Goal: Task Accomplishment & Management: Use online tool/utility

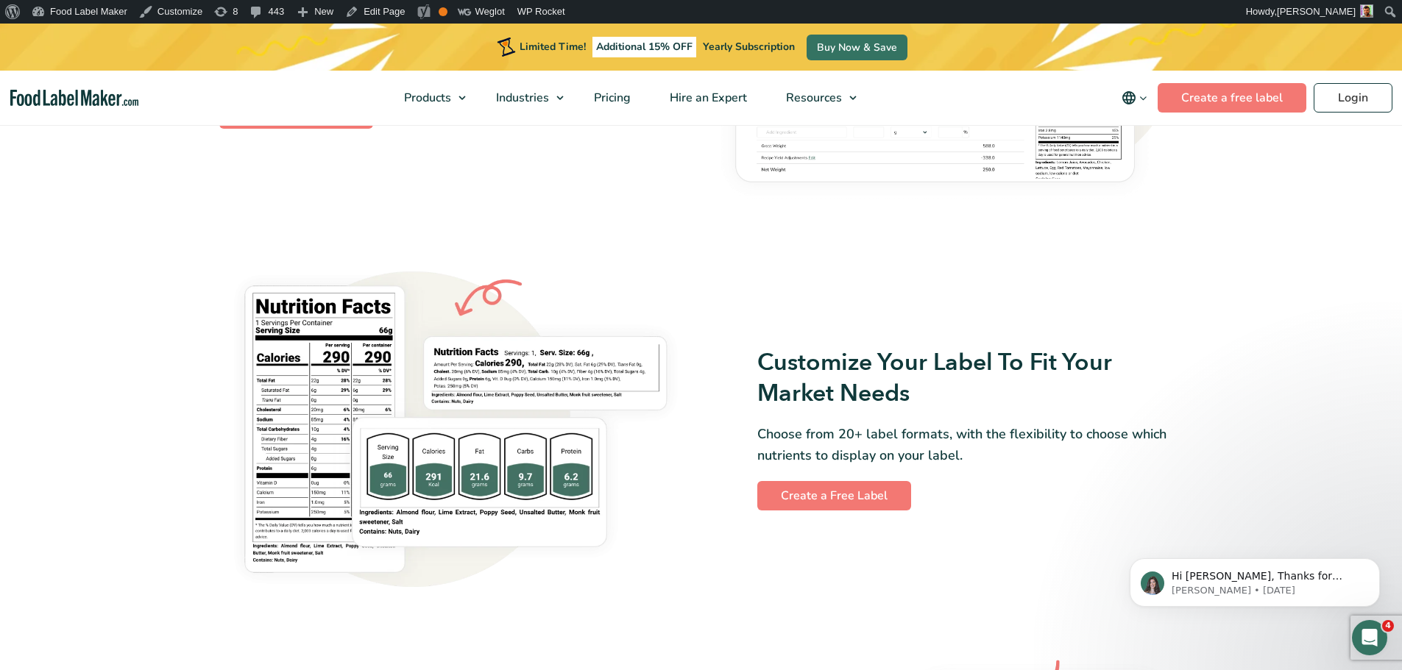
click at [428, 423] on img at bounding box center [455, 430] width 473 height 339
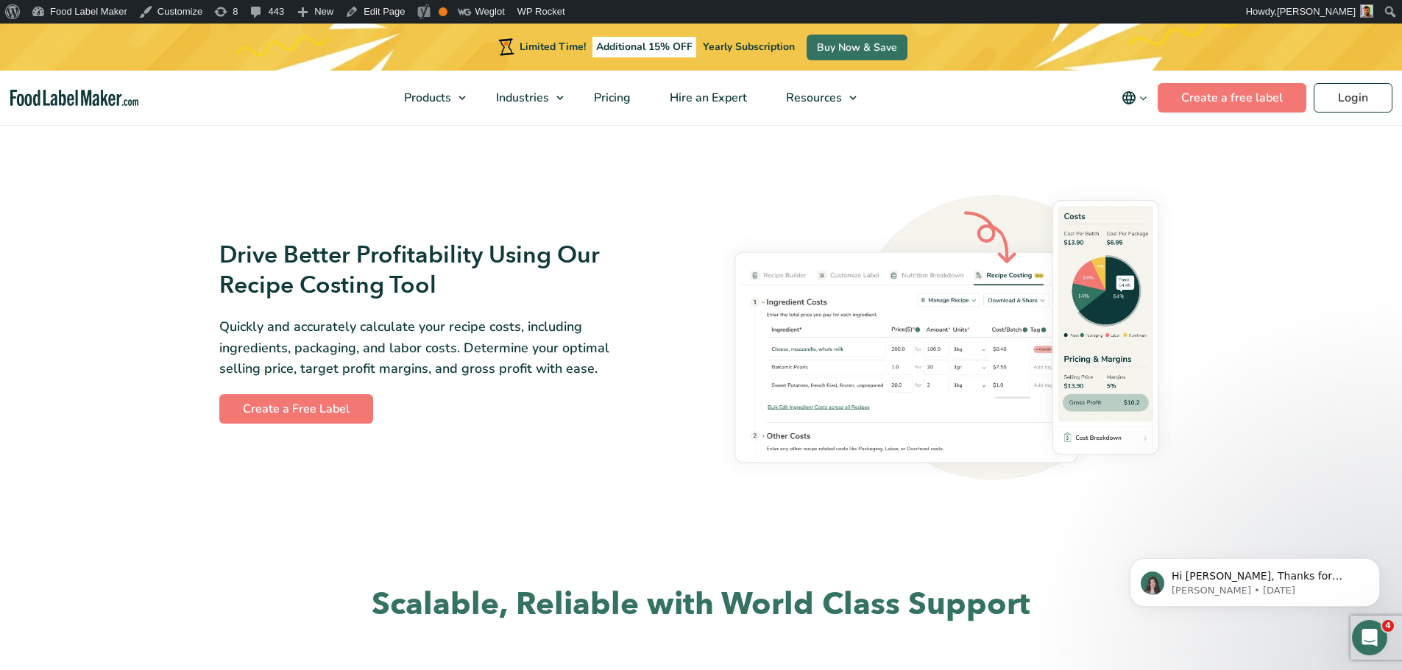
scroll to position [2796, 0]
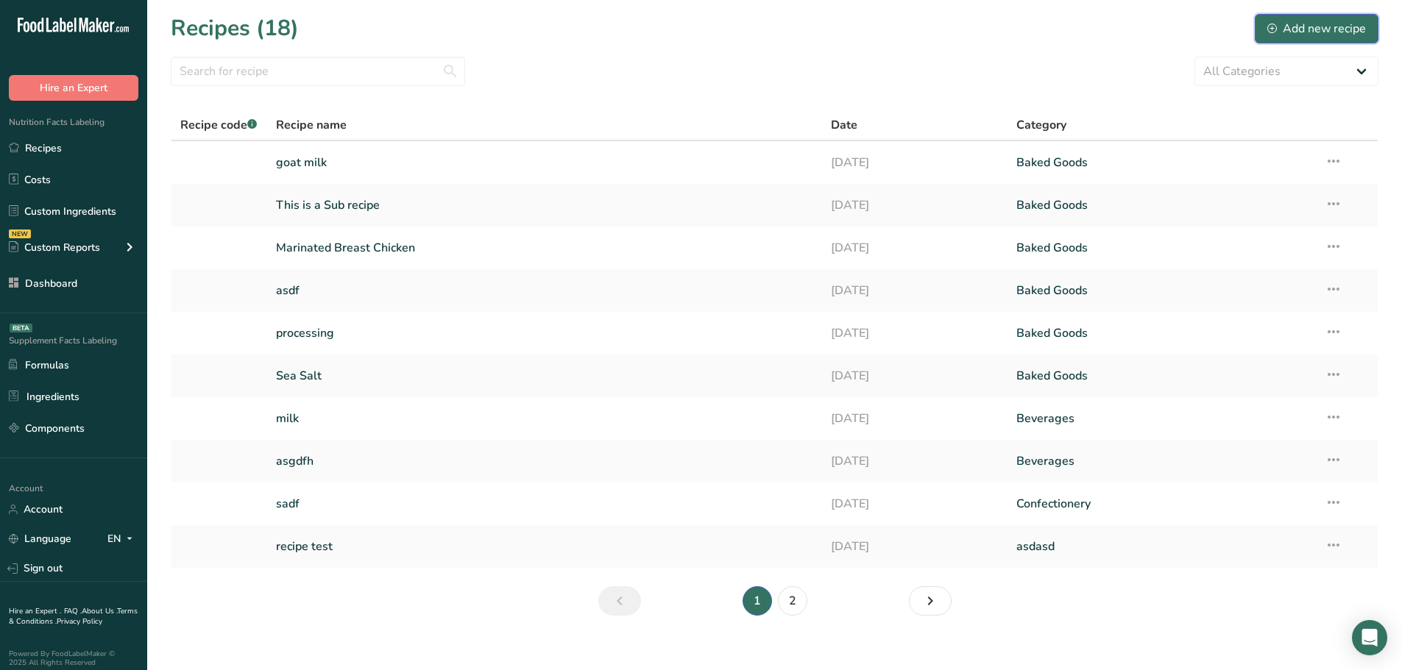
click at [1288, 30] on div "Add new recipe" at bounding box center [1316, 29] width 99 height 18
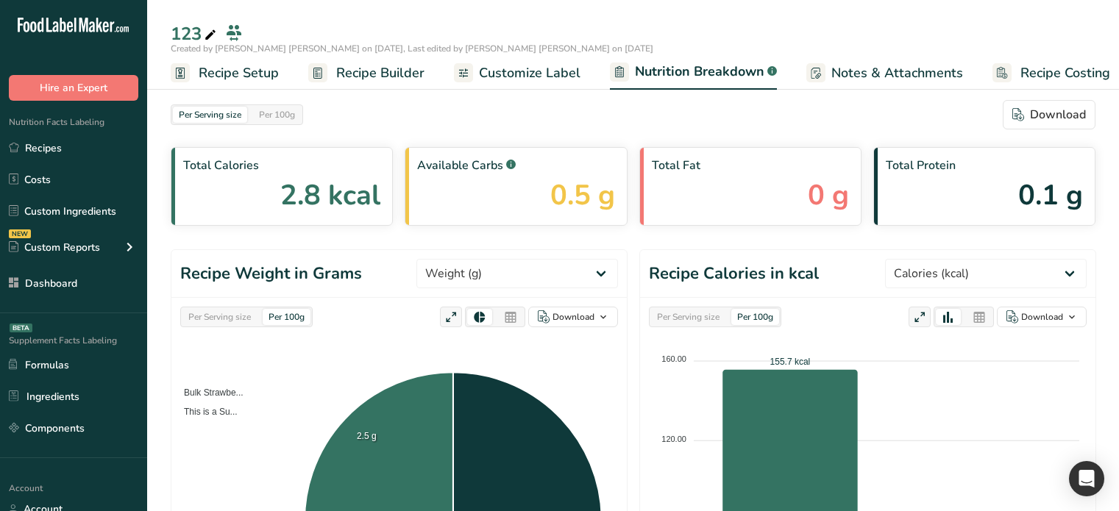
select select "Calories"
